Goal: Task Accomplishment & Management: Manage account settings

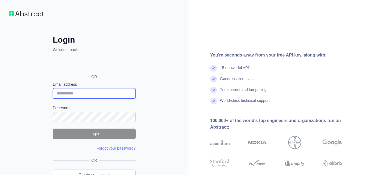
click at [73, 93] on input "Email address" at bounding box center [94, 93] width 83 height 10
paste input "**********"
type input "**********"
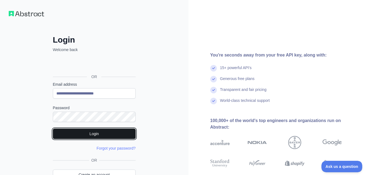
click at [96, 134] on button "Login" at bounding box center [94, 133] width 83 height 10
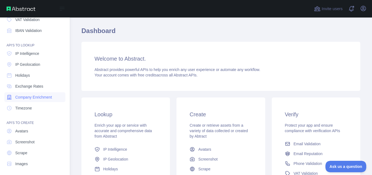
scroll to position [54, 0]
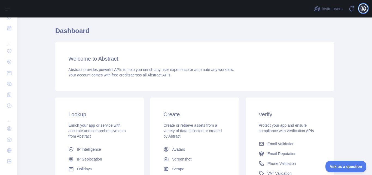
click at [364, 9] on icon "button" at bounding box center [363, 8] width 7 height 7
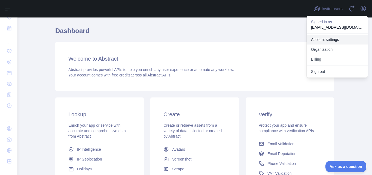
click at [326, 41] on link "Account settings" at bounding box center [337, 40] width 61 height 10
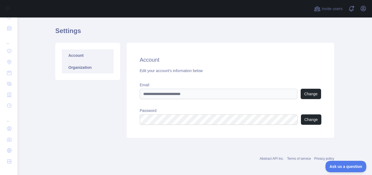
click at [82, 71] on link "Organization" at bounding box center [88, 67] width 52 height 12
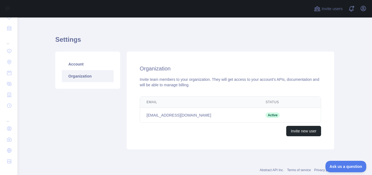
scroll to position [15, 0]
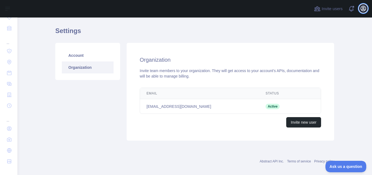
click at [362, 10] on icon "button" at bounding box center [363, 8] width 7 height 7
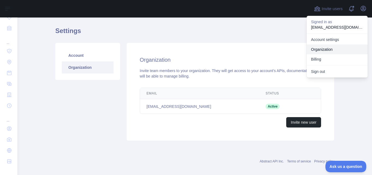
click at [329, 47] on link "Organization" at bounding box center [337, 49] width 61 height 10
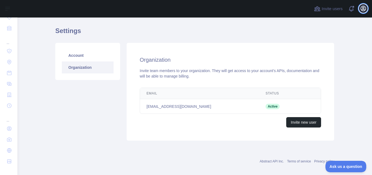
click at [363, 9] on icon "button" at bounding box center [363, 8] width 7 height 7
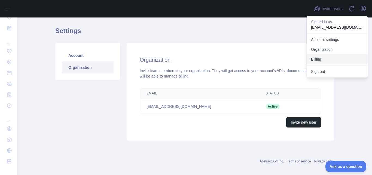
click at [324, 59] on button "Billing" at bounding box center [337, 59] width 61 height 10
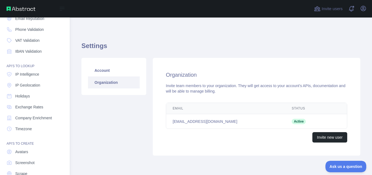
scroll to position [0, 0]
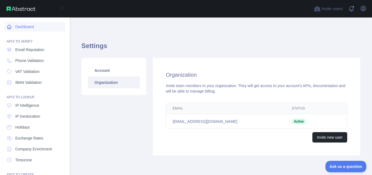
click at [27, 27] on link "Dashboard" at bounding box center [34, 27] width 61 height 10
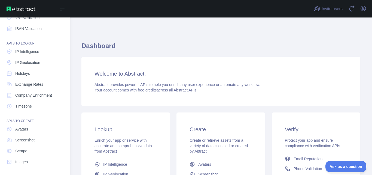
scroll to position [54, 0]
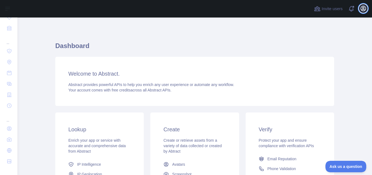
click at [364, 8] on icon "button" at bounding box center [363, 8] width 5 height 5
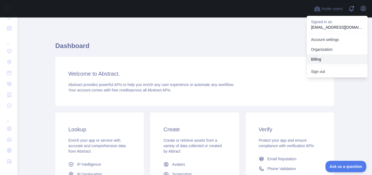
click at [322, 59] on button "Billing" at bounding box center [337, 59] width 61 height 10
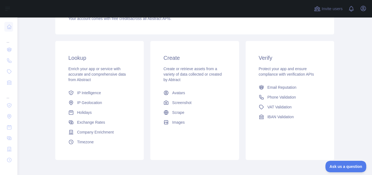
scroll to position [82, 0]
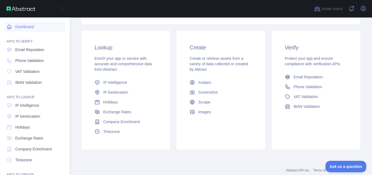
click at [25, 27] on link "Dashboard" at bounding box center [34, 27] width 61 height 10
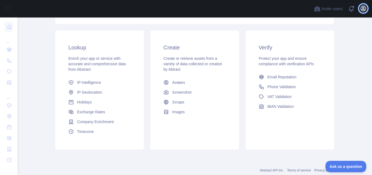
click at [364, 9] on icon "button" at bounding box center [363, 8] width 7 height 7
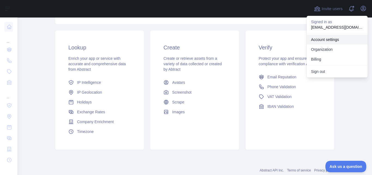
click at [323, 39] on link "Account settings" at bounding box center [337, 40] width 61 height 10
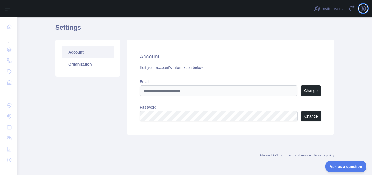
scroll to position [18, 0]
click at [74, 65] on link "Organization" at bounding box center [88, 64] width 52 height 12
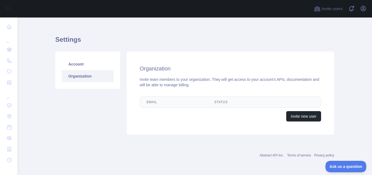
scroll to position [18, 0]
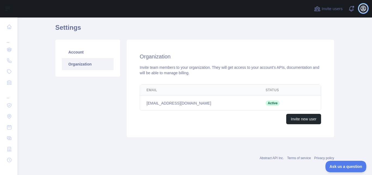
click at [362, 9] on icon "button" at bounding box center [363, 8] width 7 height 7
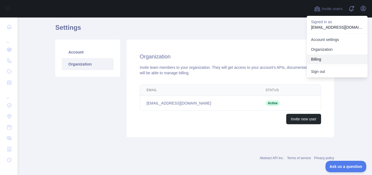
click at [316, 57] on button "Billing" at bounding box center [337, 59] width 61 height 10
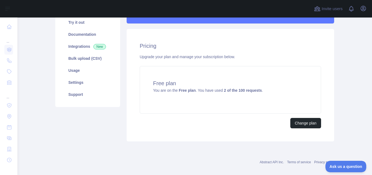
scroll to position [56, 0]
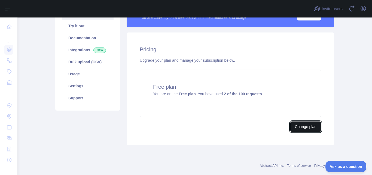
click at [302, 126] on button "Change plan" at bounding box center [305, 126] width 31 height 10
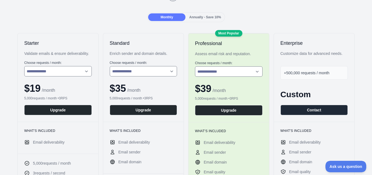
scroll to position [67, 0]
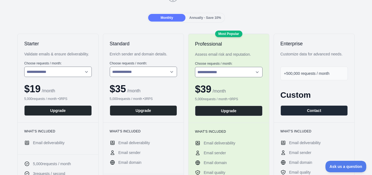
click at [200, 16] on span "Annually - Save 10%" at bounding box center [205, 18] width 32 height 4
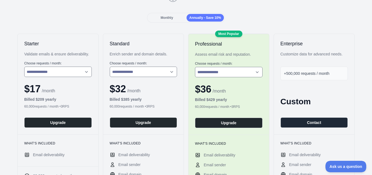
click at [162, 19] on span "Monthly" at bounding box center [167, 18] width 13 height 4
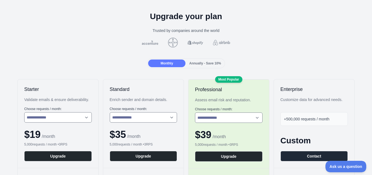
scroll to position [0, 0]
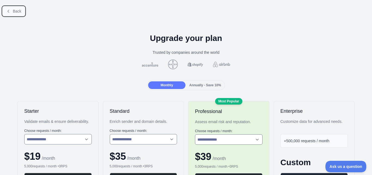
click at [9, 12] on icon at bounding box center [8, 11] width 4 height 4
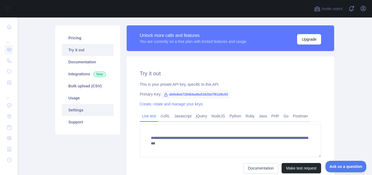
click at [77, 111] on link "Settings" at bounding box center [88, 110] width 52 height 12
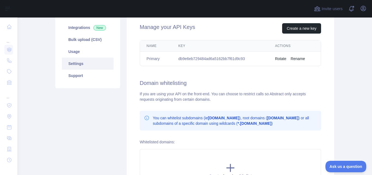
scroll to position [56, 0]
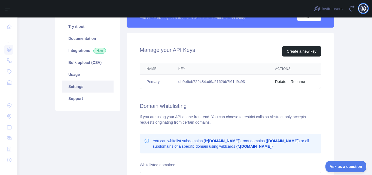
click at [363, 6] on icon "button" at bounding box center [363, 8] width 5 height 5
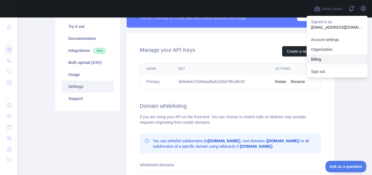
click at [321, 58] on button "Billing" at bounding box center [337, 59] width 61 height 10
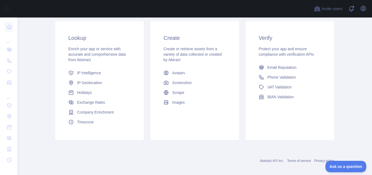
scroll to position [91, 0]
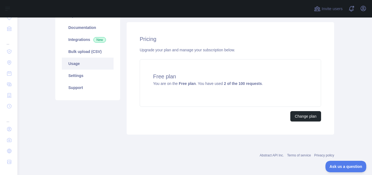
scroll to position [66, 0]
click at [74, 66] on link "Usage" at bounding box center [88, 64] width 52 height 12
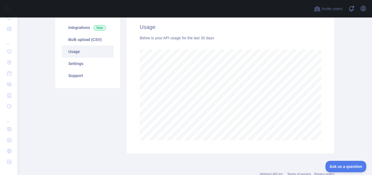
scroll to position [79, 0]
click at [89, 63] on link "Settings" at bounding box center [88, 63] width 52 height 12
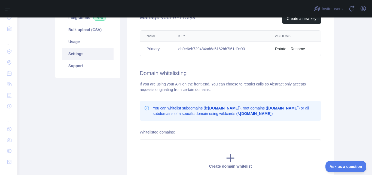
scroll to position [86, 0]
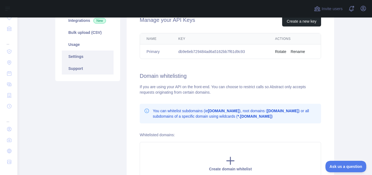
click at [83, 69] on link "Support" at bounding box center [88, 68] width 52 height 12
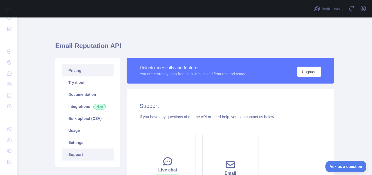
click at [80, 70] on link "Pricing" at bounding box center [88, 70] width 52 height 12
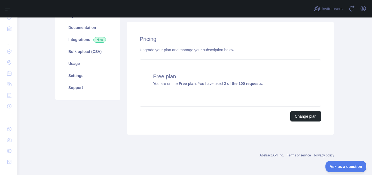
scroll to position [66, 0]
